Goal: Transaction & Acquisition: Purchase product/service

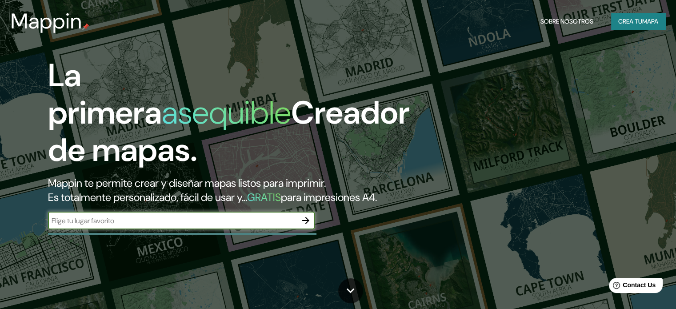
drag, startPoint x: 245, startPoint y: 236, endPoint x: 243, endPoint y: 220, distance: 16.1
click at [245, 226] on input "text" at bounding box center [172, 220] width 249 height 10
type input "l"
type input "b"
type input "la perseverancia bogota"
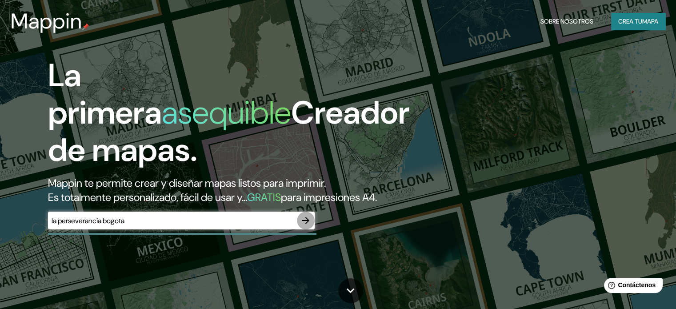
click at [307, 224] on icon "button" at bounding box center [305, 220] width 7 height 7
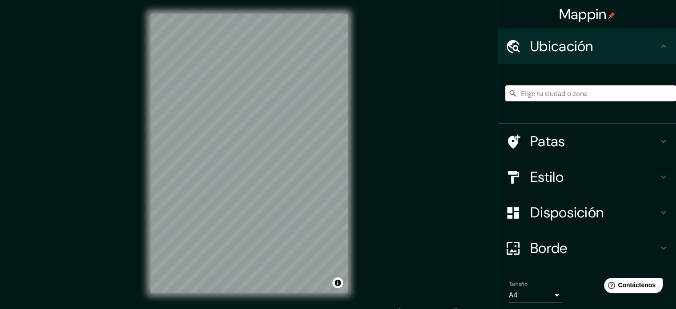
click at [555, 92] on input "Elige tu ciudad o zona" at bounding box center [590, 93] width 171 height 16
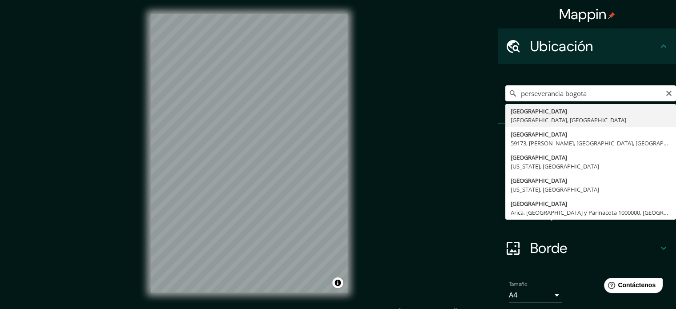
click at [565, 95] on input "perseverancia bogota" at bounding box center [590, 93] width 171 height 16
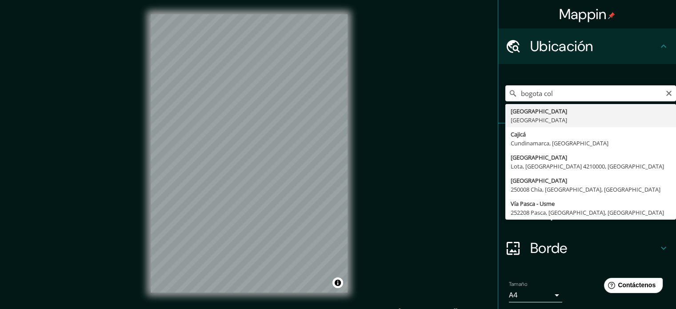
type input "[GEOGRAPHIC_DATA], [GEOGRAPHIC_DATA]"
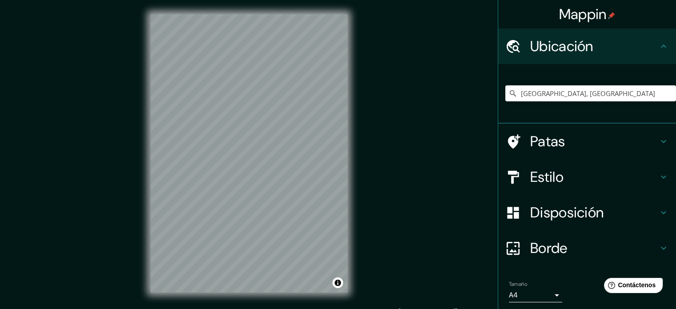
click at [561, 179] on h4 "Estilo" at bounding box center [594, 177] width 128 height 18
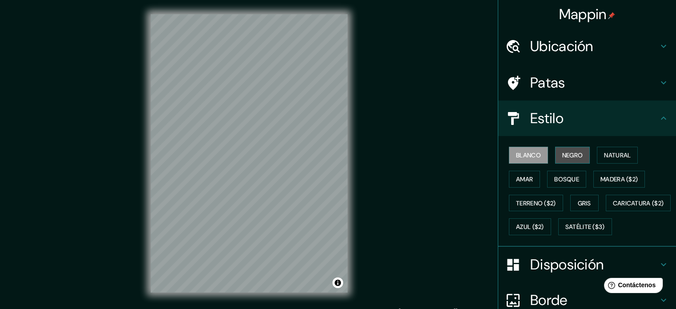
click at [569, 155] on font "Negro" at bounding box center [572, 155] width 21 height 8
click at [521, 154] on font "Blanco" at bounding box center [528, 155] width 25 height 8
